Goal: Find contact information: Find contact information

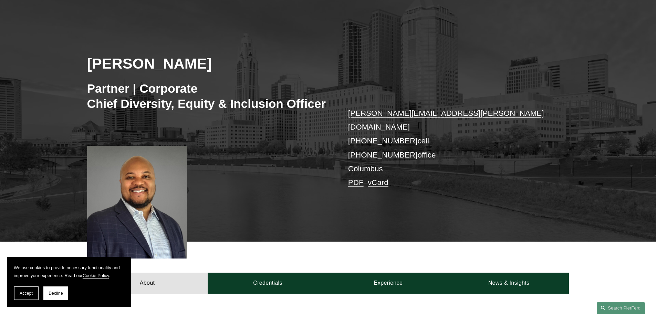
scroll to position [69, 0]
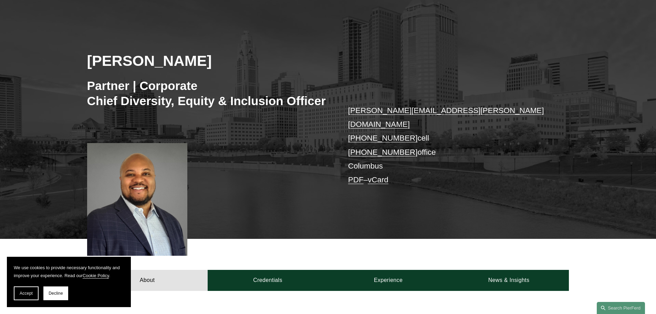
click at [388, 134] on link "[PHONE_NUMBER]" at bounding box center [383, 138] width 70 height 9
click at [411, 124] on p "[PERSON_NAME][EMAIL_ADDRESS][PERSON_NAME][DOMAIN_NAME] [PHONE_NUMBER] cell [PHO…" at bounding box center [448, 145] width 201 height 83
drag, startPoint x: 407, startPoint y: 124, endPoint x: 357, endPoint y: 122, distance: 49.9
click at [357, 122] on p "[PERSON_NAME][EMAIL_ADDRESS][PERSON_NAME][DOMAIN_NAME] [PHONE_NUMBER] cell [PHO…" at bounding box center [448, 145] width 201 height 83
copy p ".412.400.5532"
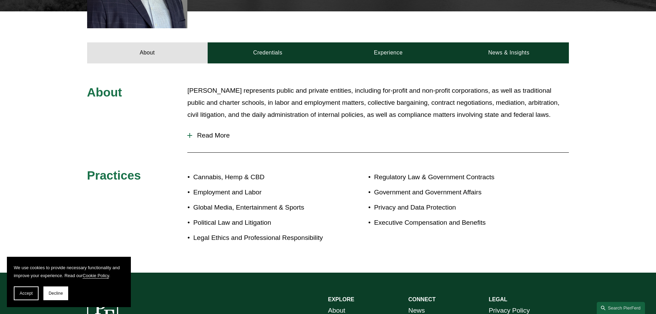
scroll to position [310, 0]
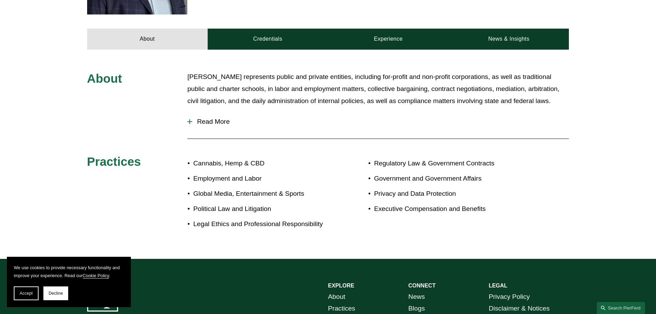
click at [212, 118] on span "Read More" at bounding box center [380, 122] width 377 height 8
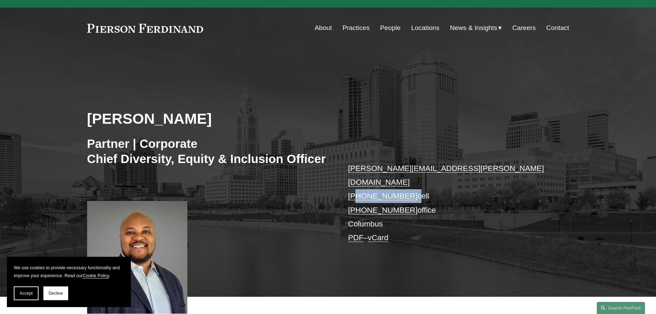
scroll to position [0, 0]
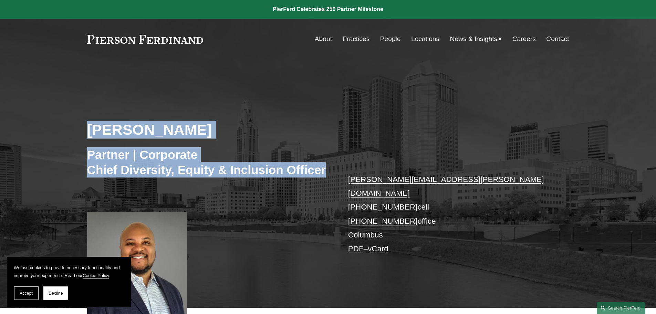
drag, startPoint x: 328, startPoint y: 172, endPoint x: 86, endPoint y: 127, distance: 246.2
click at [86, 127] on div "[PERSON_NAME] Partner | Corporate Chief Diversity, Equity & Inclusion Officer […" at bounding box center [328, 193] width 656 height 228
click at [264, 219] on div "[PERSON_NAME] Partner | Corporate Chief Diversity, Equity & Inclusion Officer […" at bounding box center [328, 193] width 656 height 228
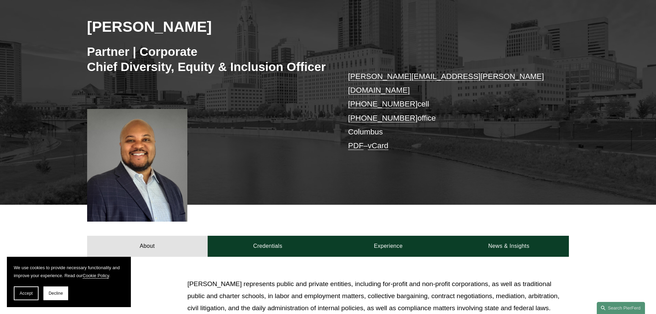
scroll to position [103, 0]
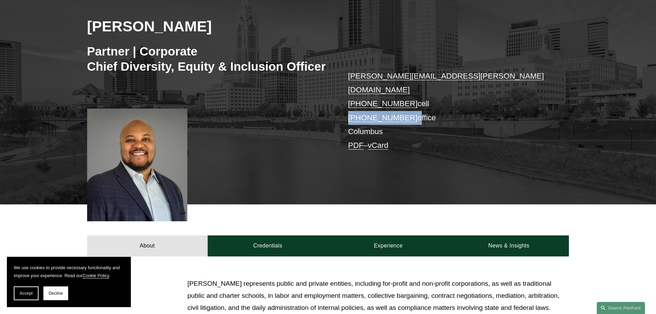
drag, startPoint x: 408, startPoint y: 102, endPoint x: 348, endPoint y: 102, distance: 59.9
click at [348, 102] on p "[PERSON_NAME][EMAIL_ADDRESS][PERSON_NAME][DOMAIN_NAME] [PHONE_NUMBER] cell [PHO…" at bounding box center [448, 110] width 201 height 83
copy p "[PHONE_NUMBER]"
